Goal: Browse casually

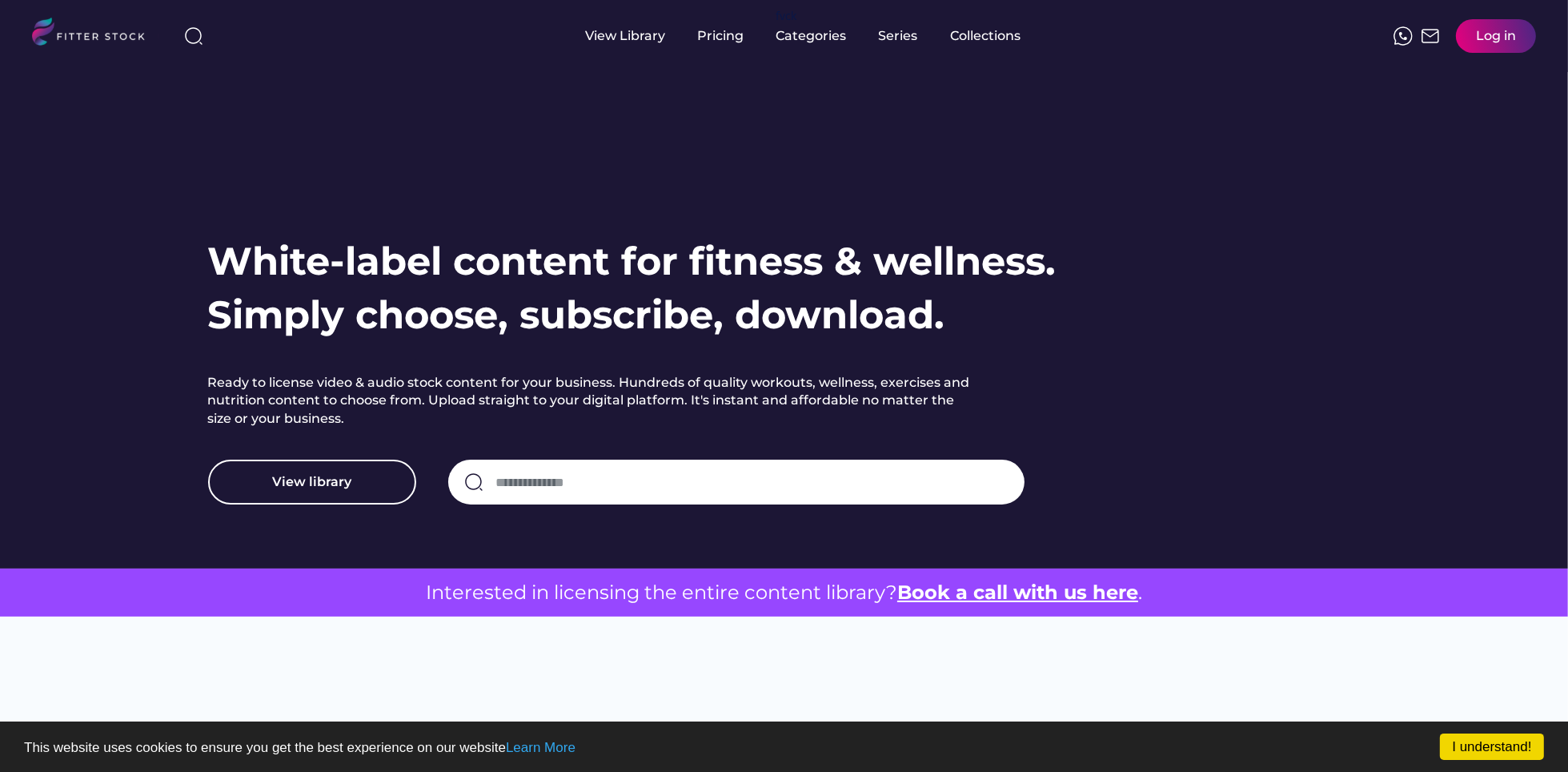
drag, startPoint x: 1567, startPoint y: 142, endPoint x: 1563, endPoint y: 209, distance: 67.1
click at [1563, 209] on div "White-label content for fitness & wellness. Simply choose, subscribe, download.…" at bounding box center [784, 284] width 1568 height 568
click at [1460, 750] on link "I understand!" at bounding box center [1492, 746] width 104 height 27
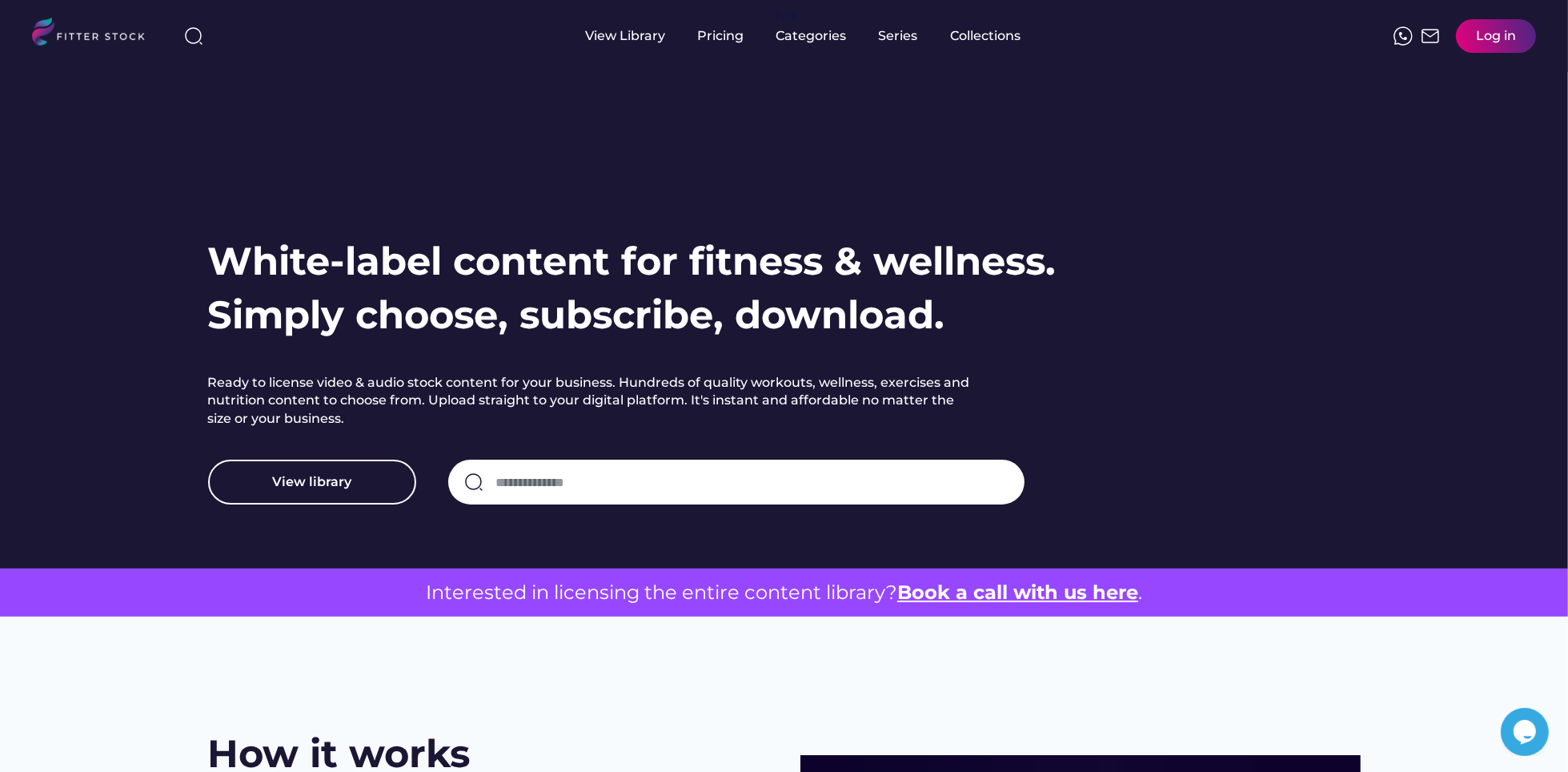
click at [1423, 282] on div "White-label content for fitness & wellness. Simply choose, subscribe, download.…" at bounding box center [784, 284] width 1504 height 568
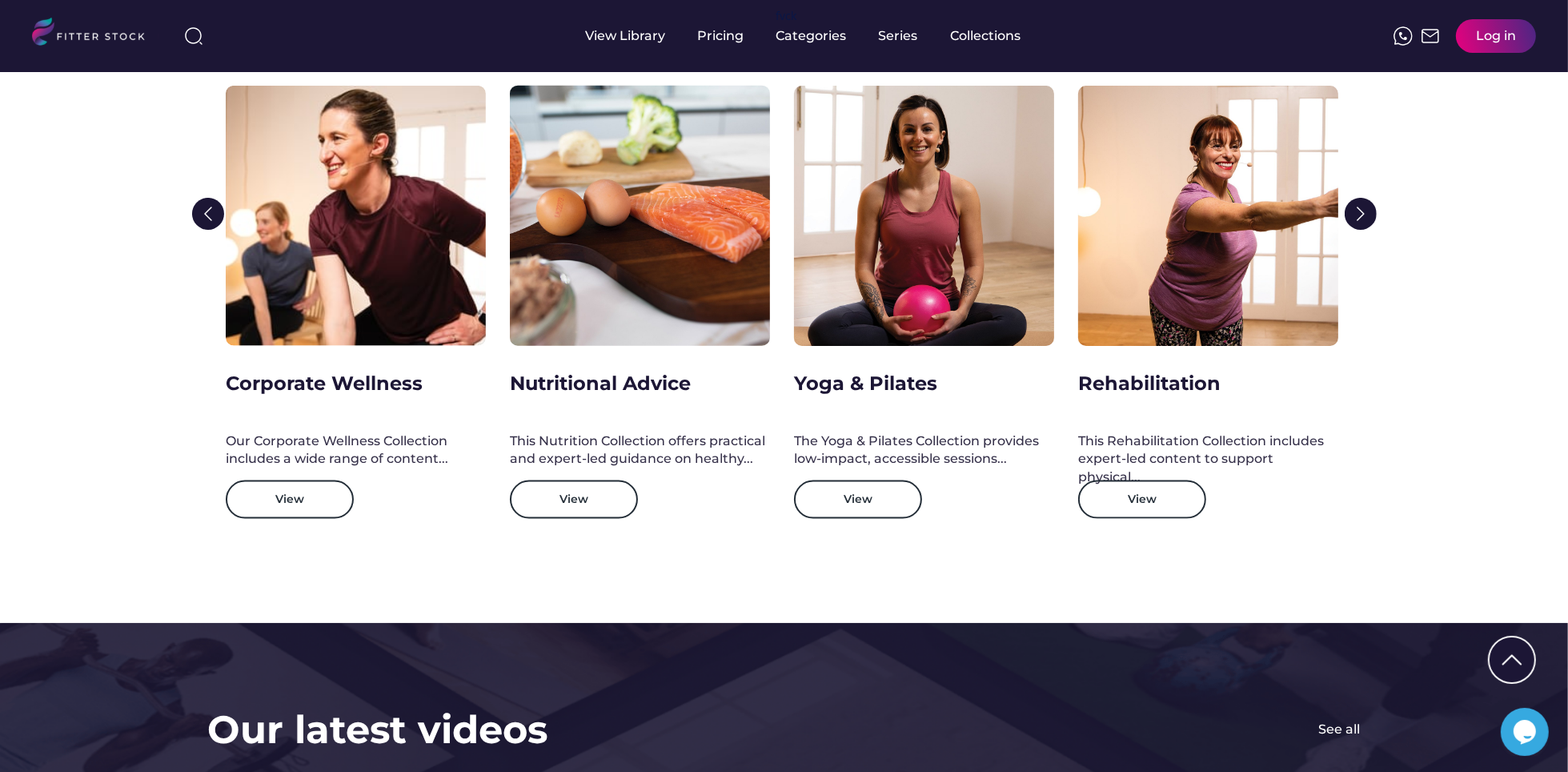
scroll to position [2276, 0]
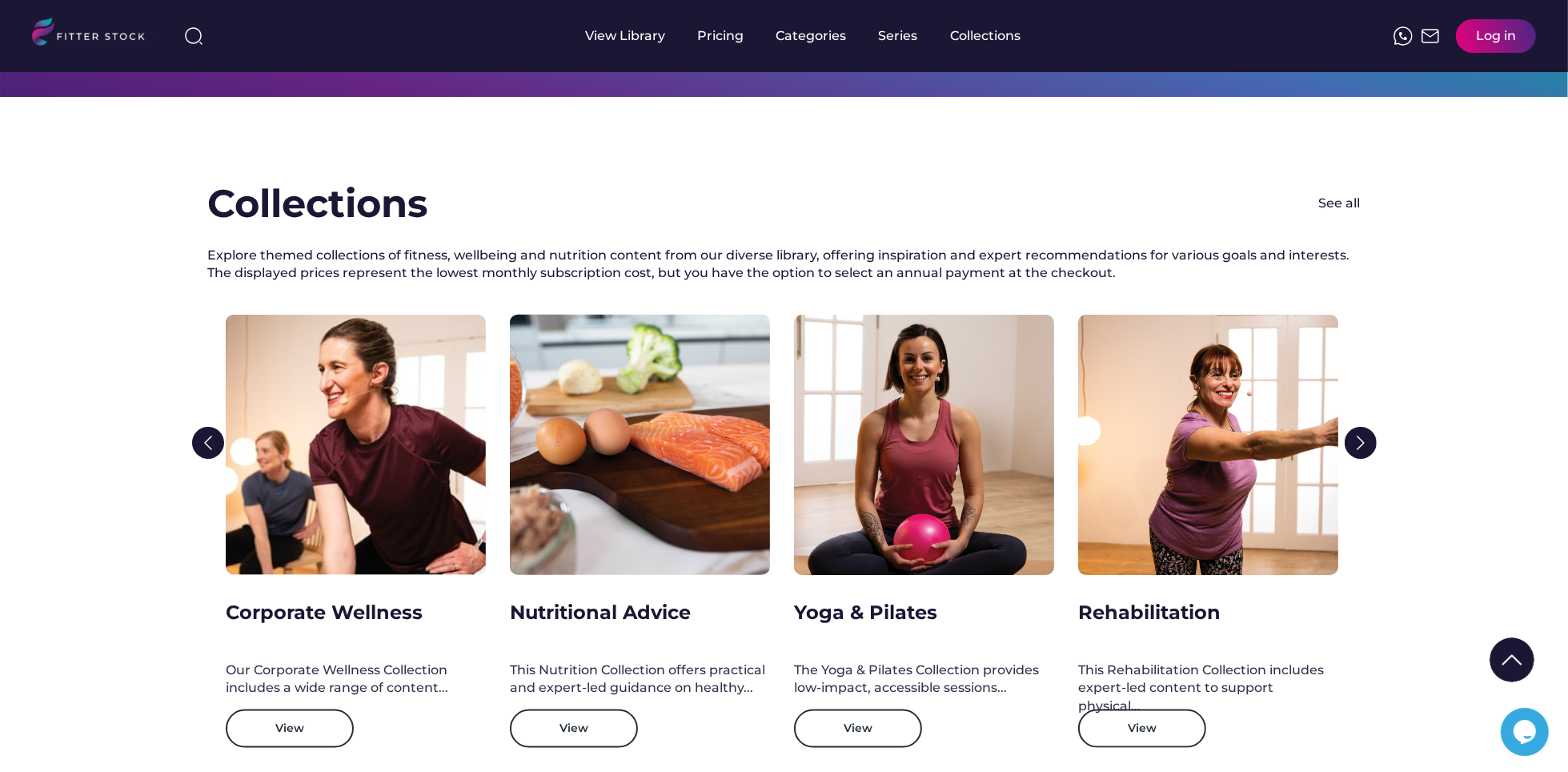
click at [1377, 438] on div "Collections See all Explore themed collections of fitness, wellbeing and nutrit…" at bounding box center [784, 474] width 1568 height 755
click at [1358, 441] on img at bounding box center [1361, 443] width 32 height 32
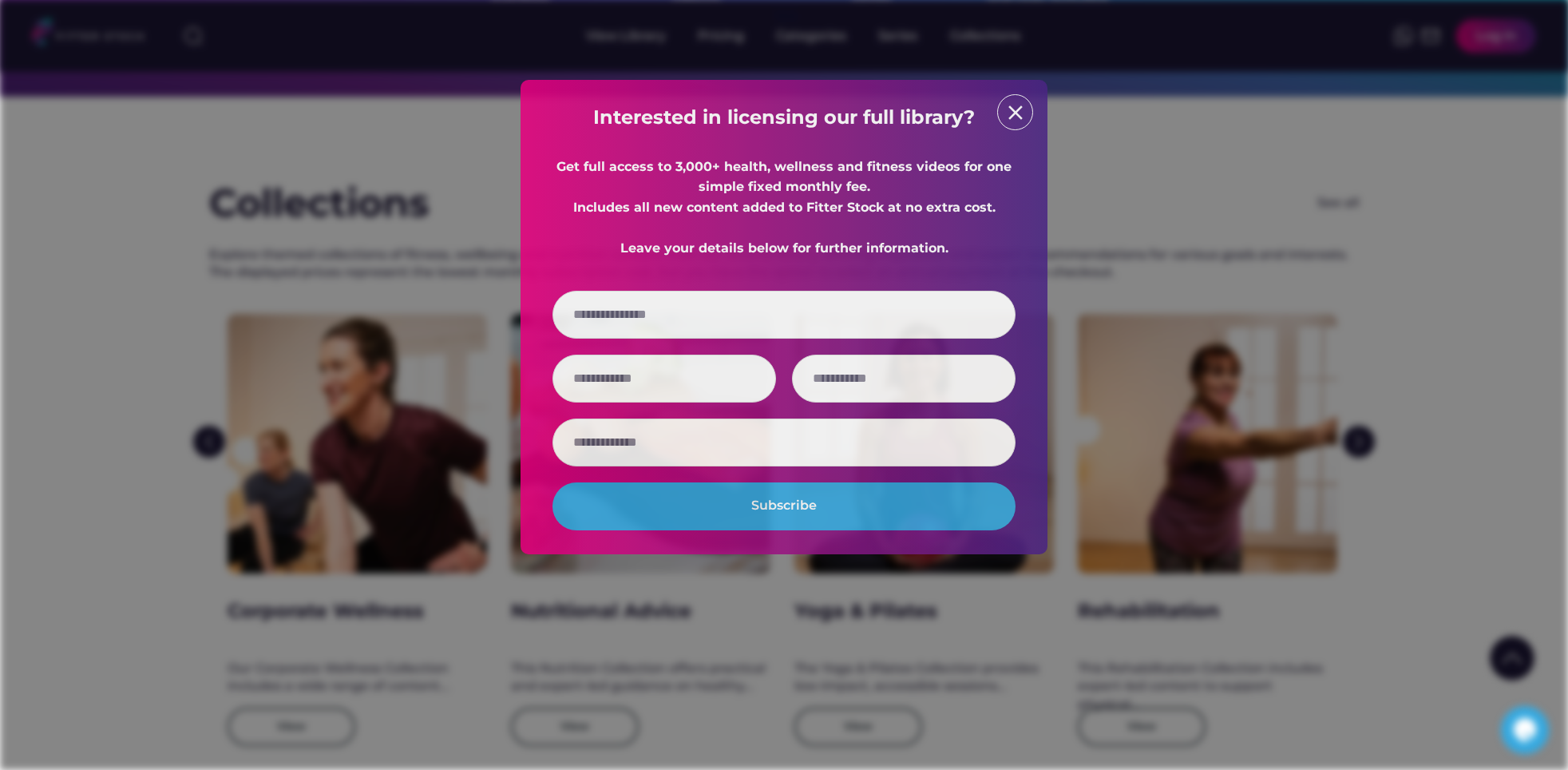
click at [211, 450] on div at bounding box center [784, 385] width 1568 height 770
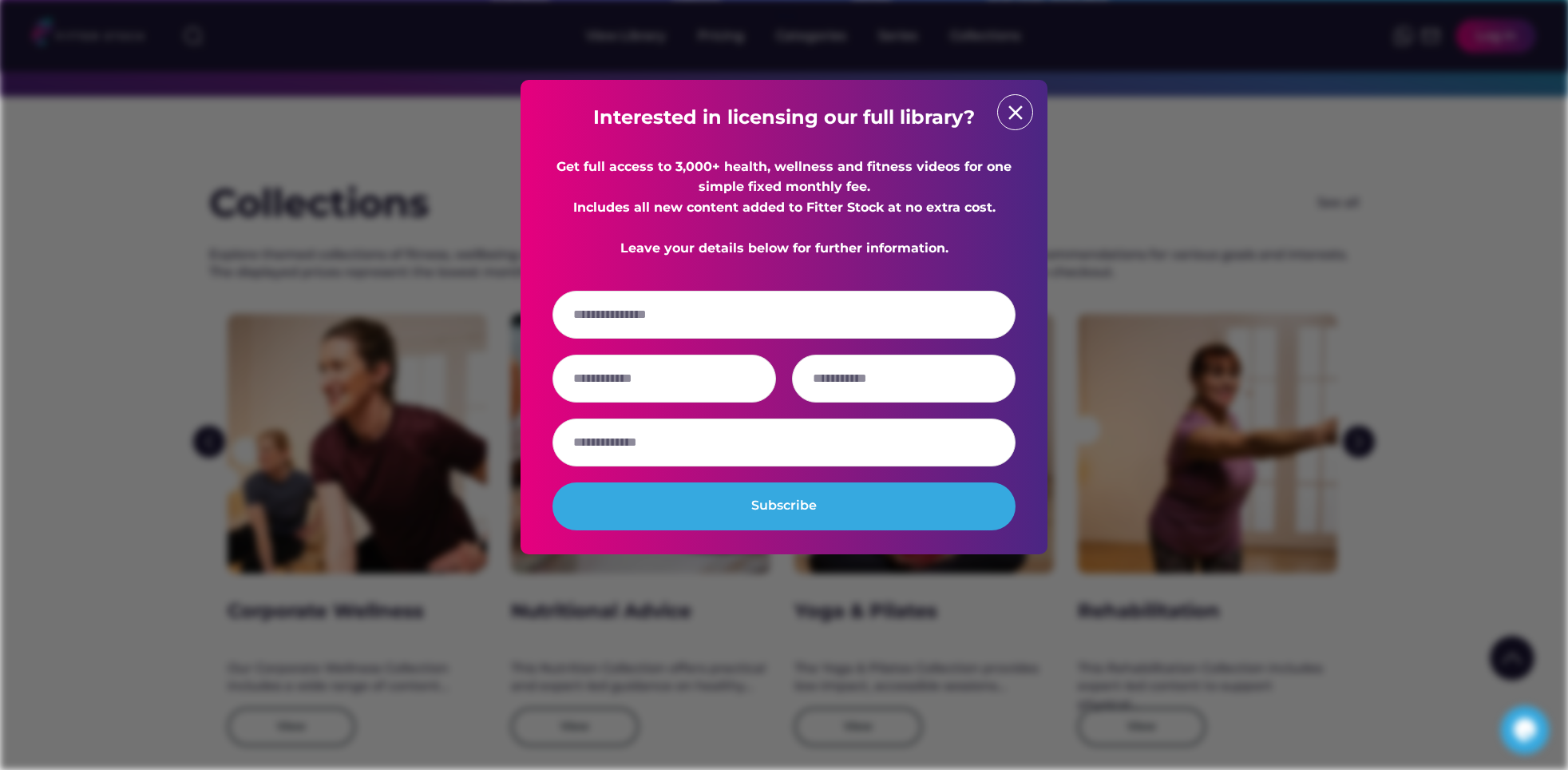
click at [1148, 323] on div at bounding box center [784, 385] width 1568 height 770
click at [1010, 117] on text "close" at bounding box center [1016, 113] width 24 height 24
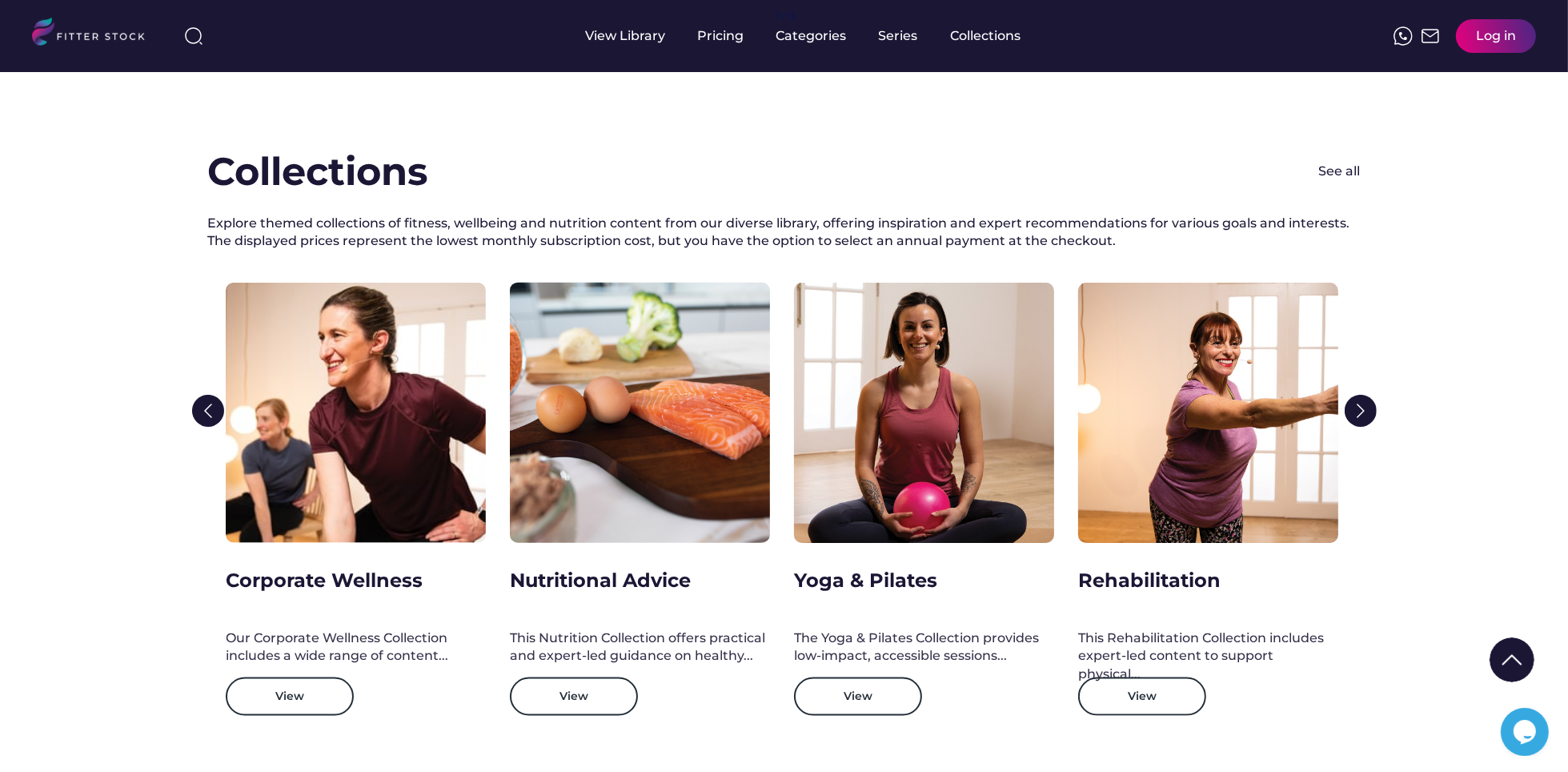
scroll to position [2340, 0]
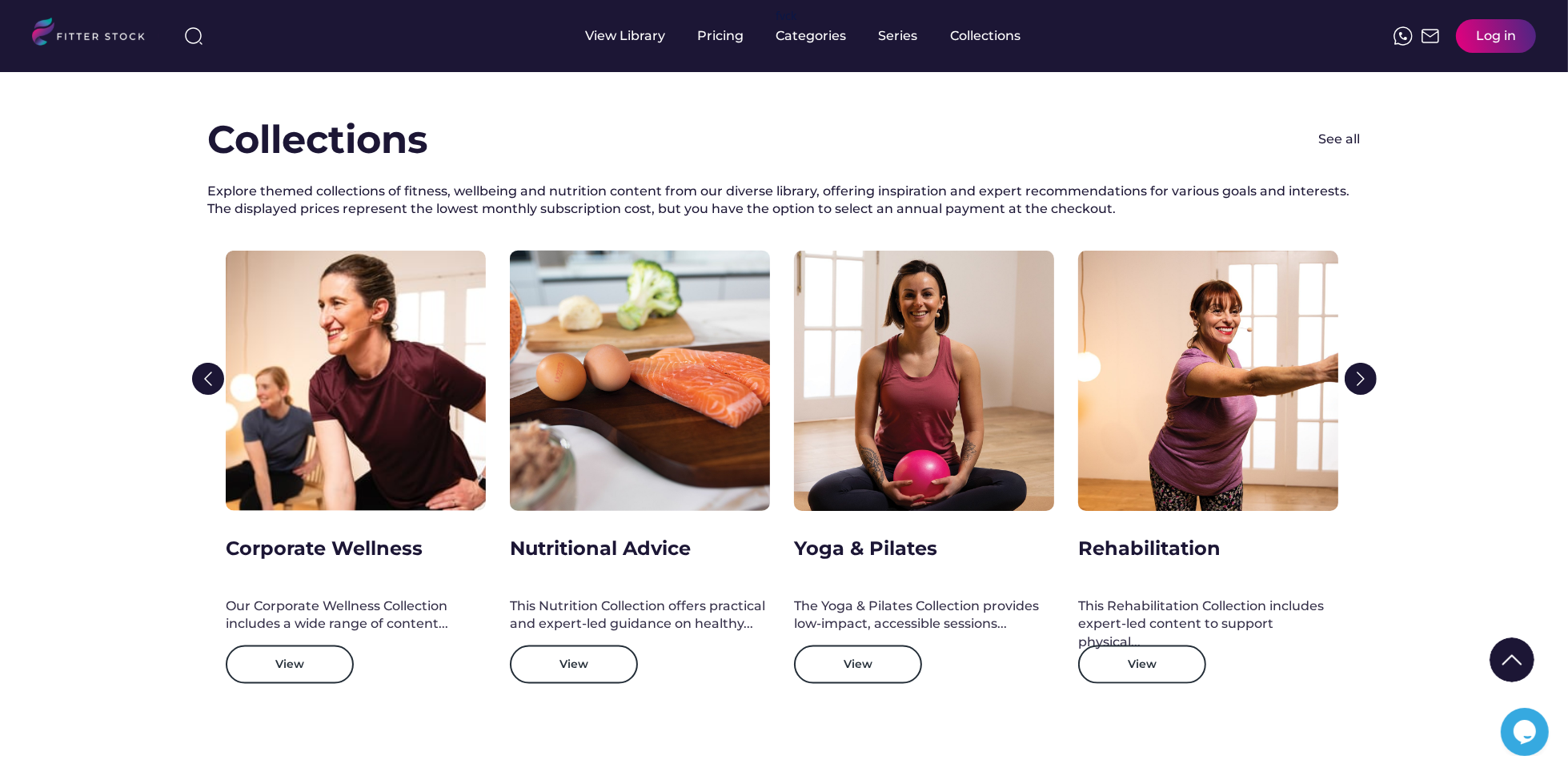
drag, startPoint x: 1567, startPoint y: 418, endPoint x: 1573, endPoint y: 459, distance: 41.4
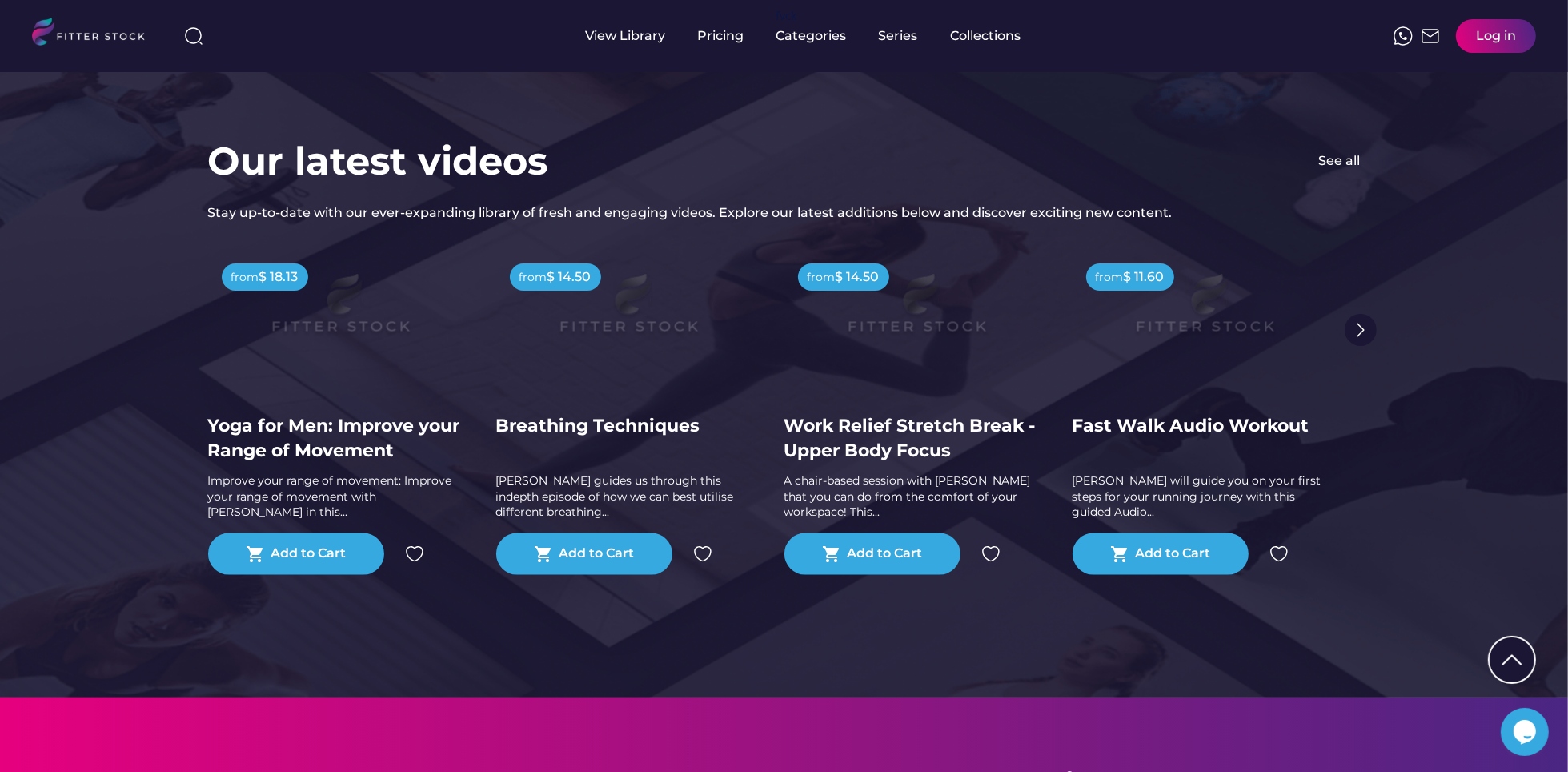
scroll to position [3069, 0]
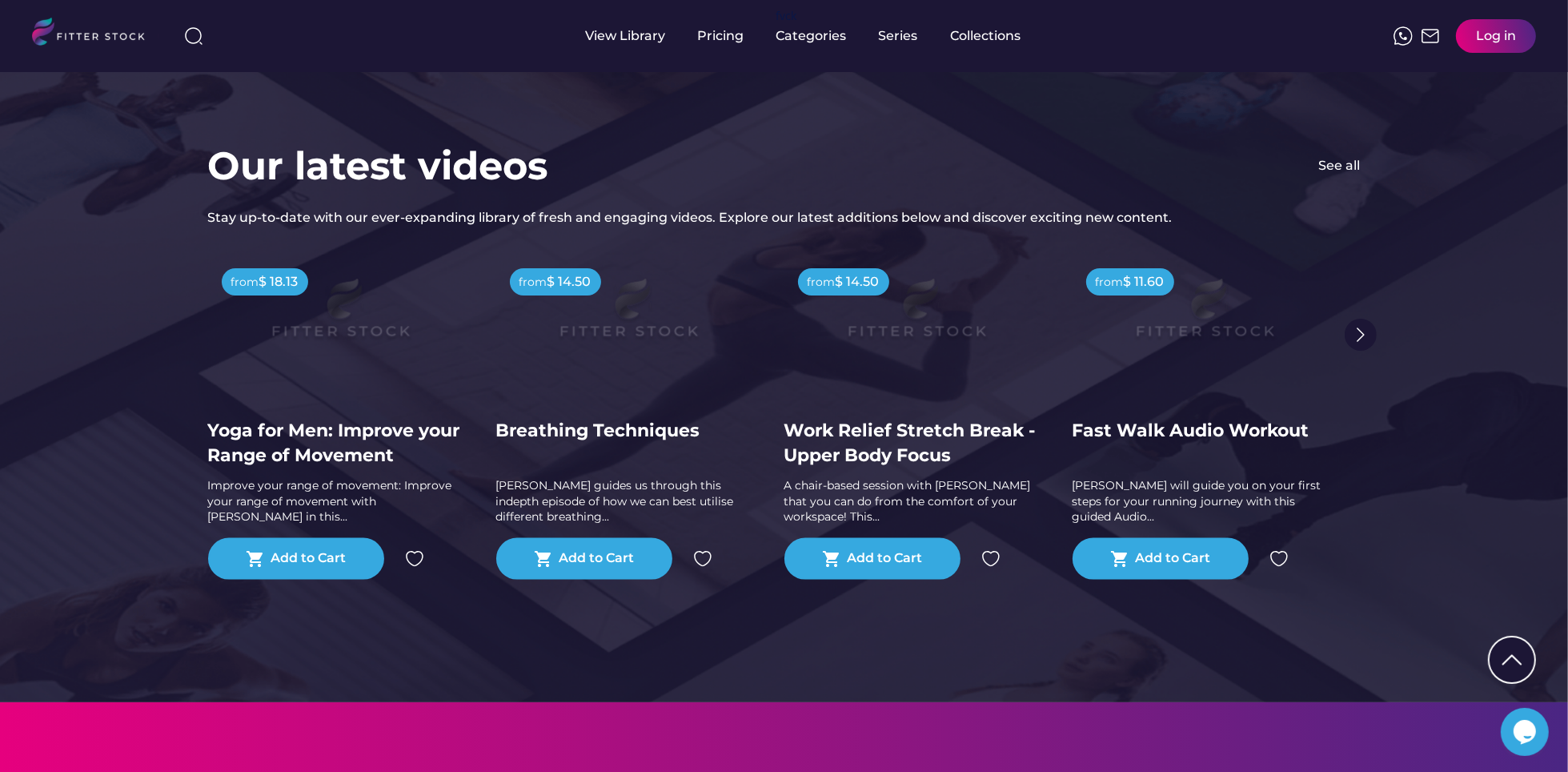
click at [1382, 619] on div "Our latest videos See all Stay up-to-date with our ever-expanding library of fr…" at bounding box center [784, 380] width 1568 height 643
drag, startPoint x: 1567, startPoint y: 597, endPoint x: 1561, endPoint y: 516, distance: 81.2
click at [1561, 516] on div "Our latest videos See all Stay up-to-date with our ever-expanding library of fr…" at bounding box center [784, 380] width 1568 height 643
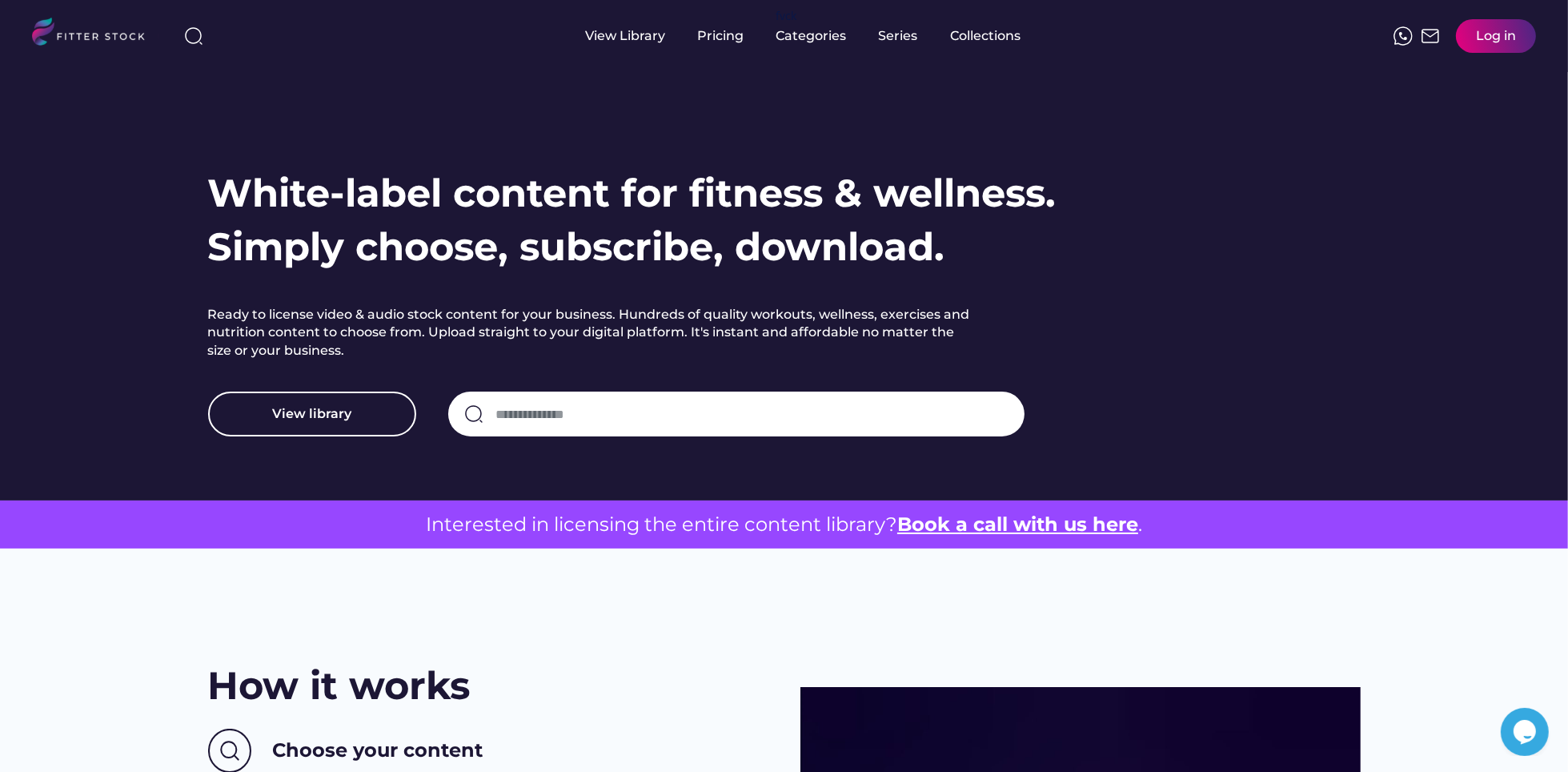
scroll to position [0, 0]
